Goal: Find contact information: Find contact information

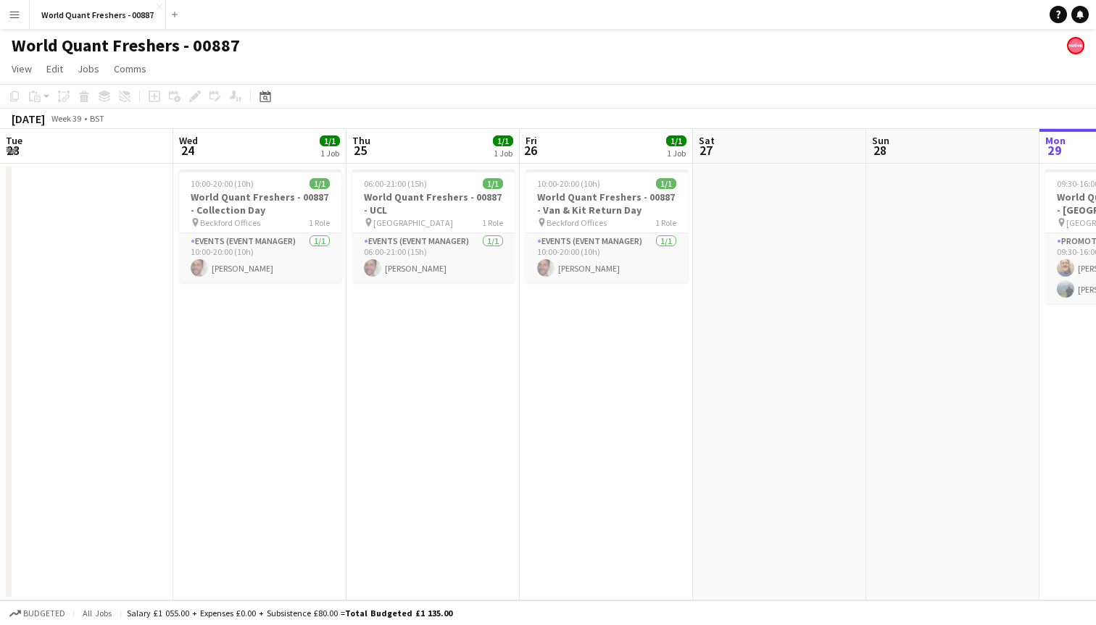
scroll to position [0, 346]
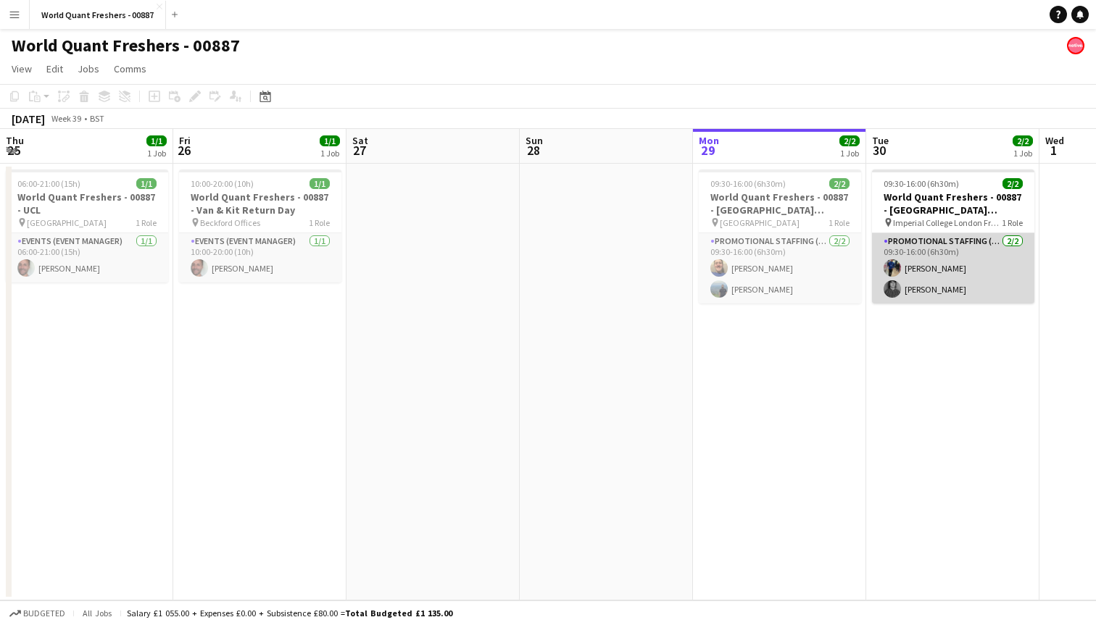
click at [949, 266] on app-card-role "Promotional Staffing (Brand Ambassadors) [DATE] 09:30-16:00 (6h30m) [PERSON_NAM…" at bounding box center [953, 268] width 162 height 70
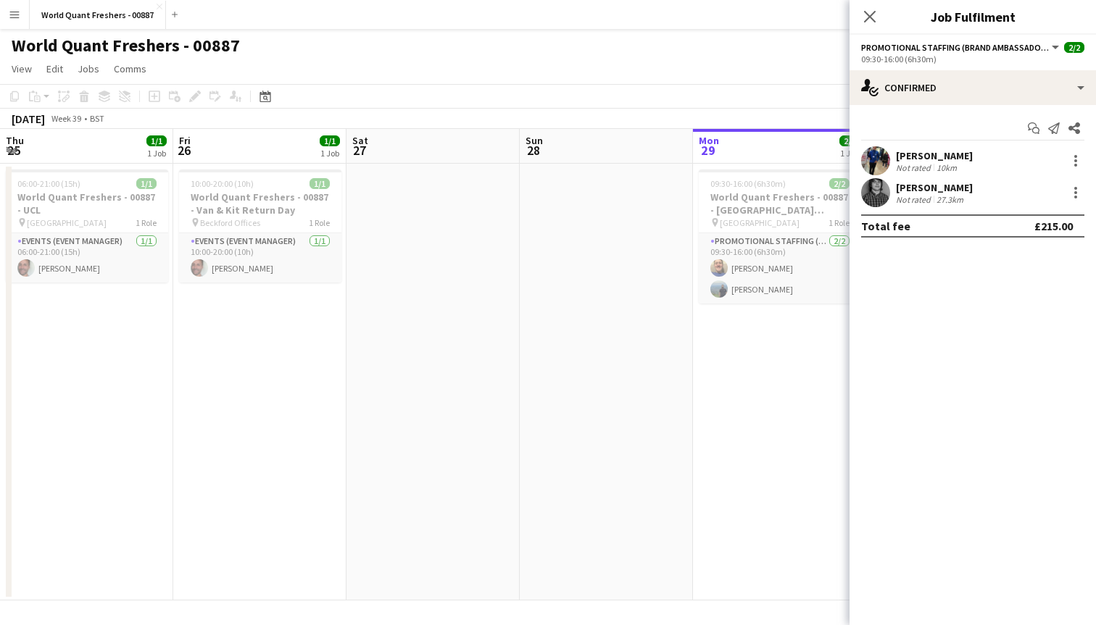
click at [922, 153] on div "[PERSON_NAME]" at bounding box center [934, 155] width 77 height 13
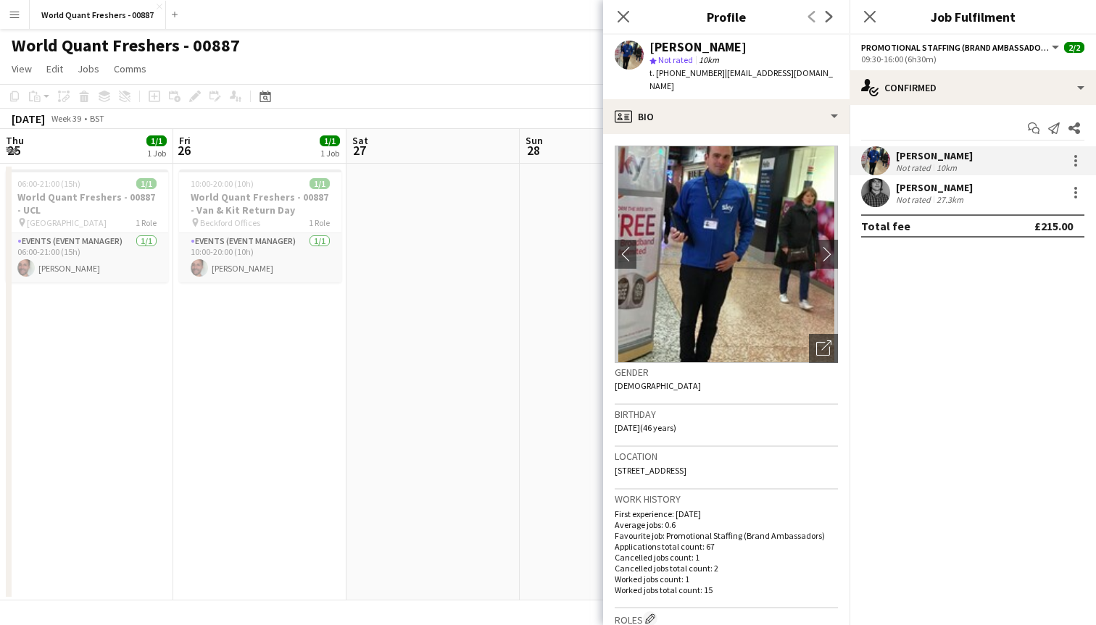
click at [946, 196] on div "27.3km" at bounding box center [949, 199] width 33 height 11
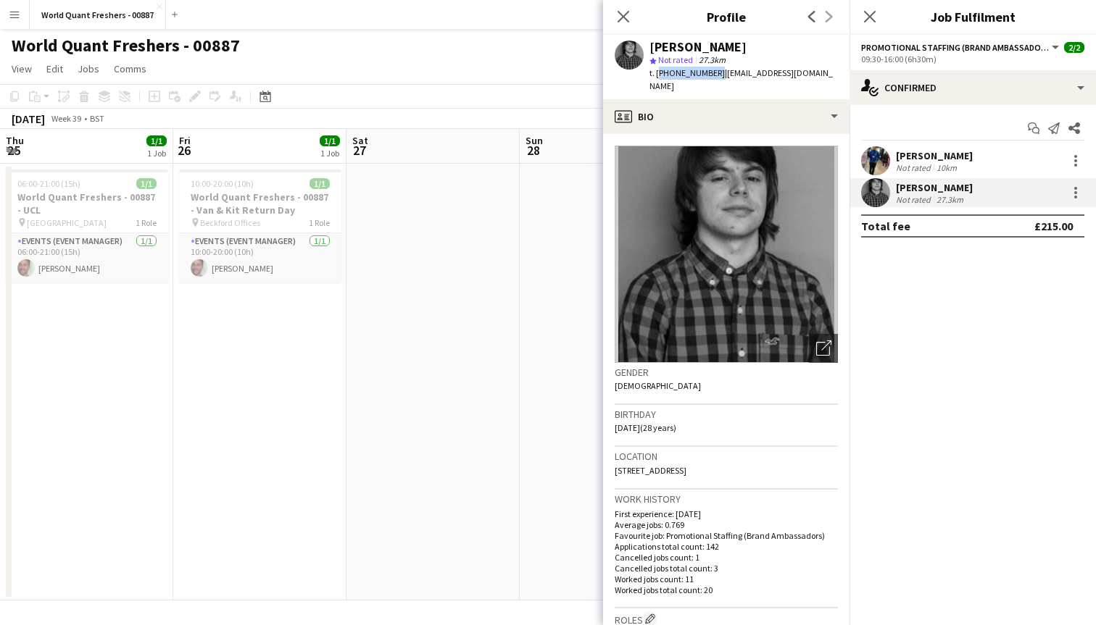
drag, startPoint x: 712, startPoint y: 76, endPoint x: 657, endPoint y: 76, distance: 55.1
click at [657, 76] on span "t. [PHONE_NUMBER]" at bounding box center [686, 72] width 75 height 11
copy span "[PHONE_NUMBER]"
click at [946, 158] on div "[PERSON_NAME]" at bounding box center [934, 155] width 77 height 13
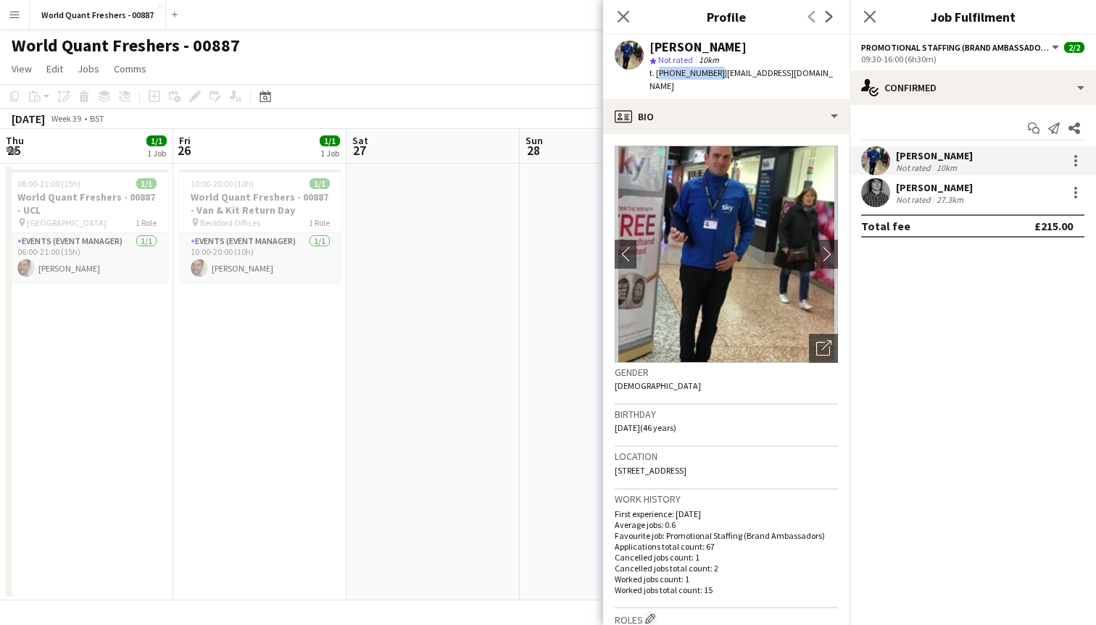
drag, startPoint x: 712, startPoint y: 73, endPoint x: 657, endPoint y: 72, distance: 55.1
click at [657, 72] on div "t. [PHONE_NUMBER] | [EMAIL_ADDRESS][DOMAIN_NAME]" at bounding box center [743, 80] width 188 height 26
copy span "[PHONE_NUMBER]"
